Goal: Task Accomplishment & Management: Use online tool/utility

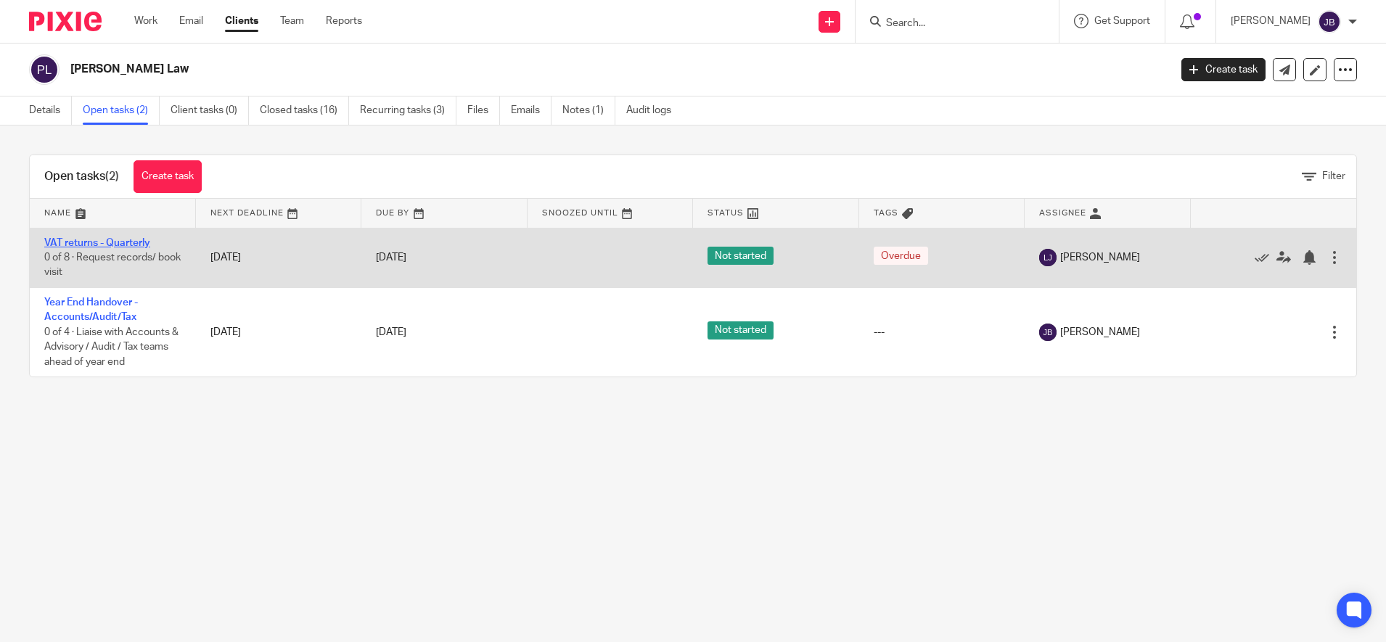
click at [107, 242] on link "VAT returns - Quarterly" at bounding box center [97, 243] width 106 height 10
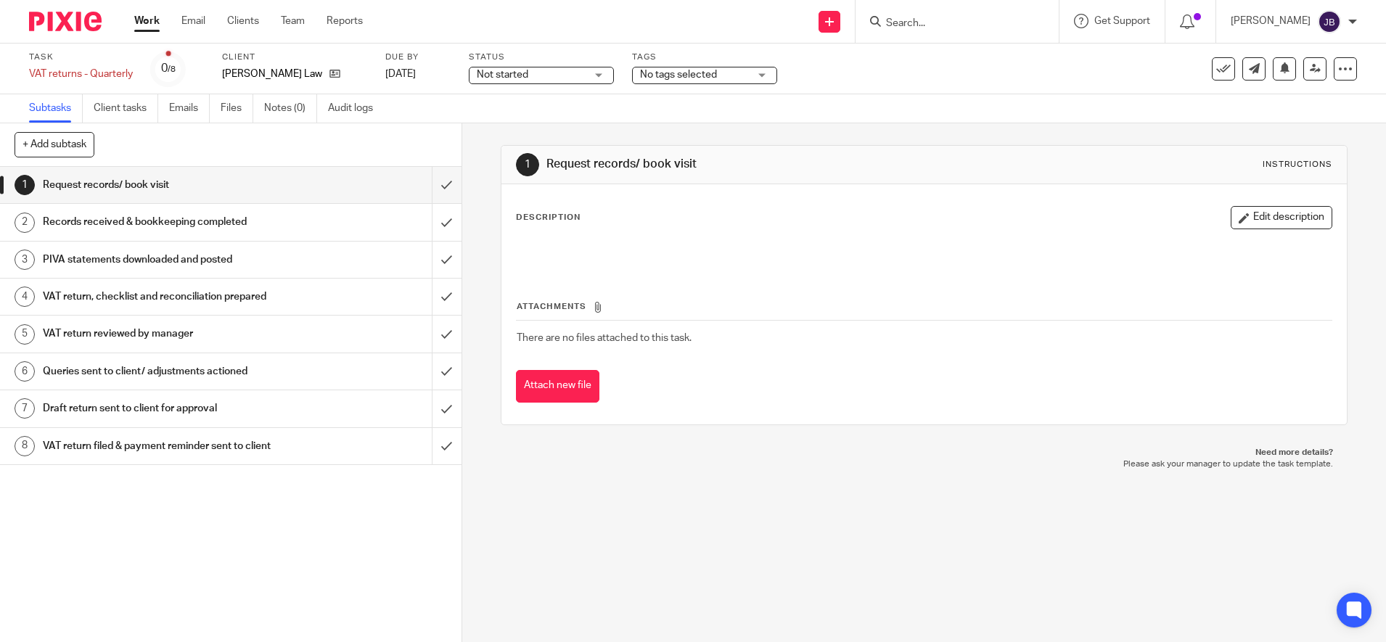
click at [119, 335] on h1 "VAT return reviewed by manager" at bounding box center [168, 334] width 250 height 22
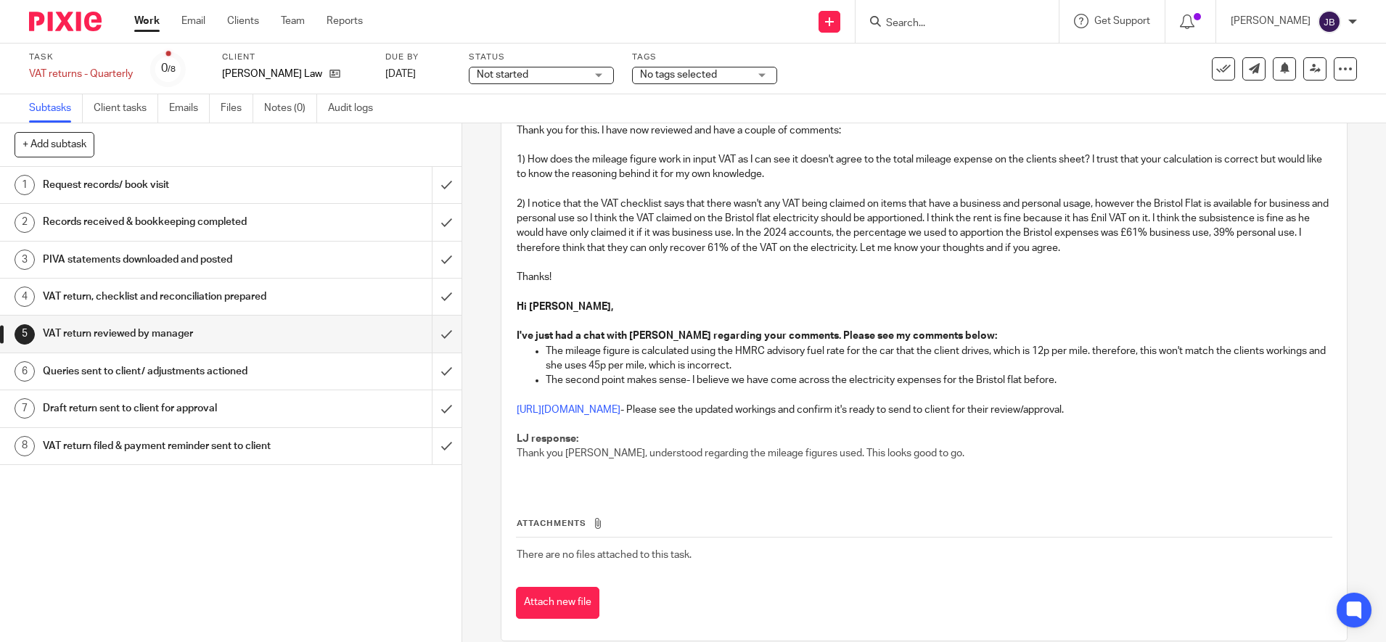
scroll to position [172, 0]
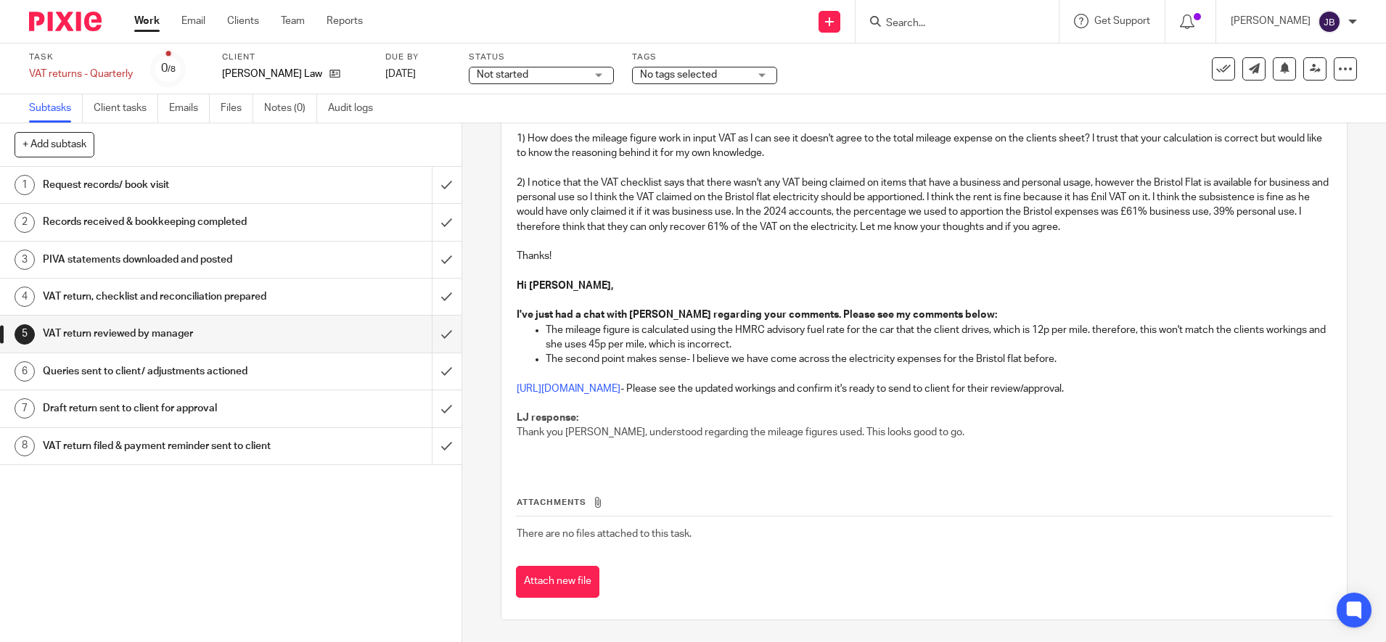
click at [557, 394] on p "[URL][DOMAIN_NAME] - Please see the updated workings and confirm it's ready to …" at bounding box center [924, 389] width 815 height 15
click at [559, 385] on link "[URL][DOMAIN_NAME]" at bounding box center [569, 389] width 104 height 10
